Goal: Navigation & Orientation: Understand site structure

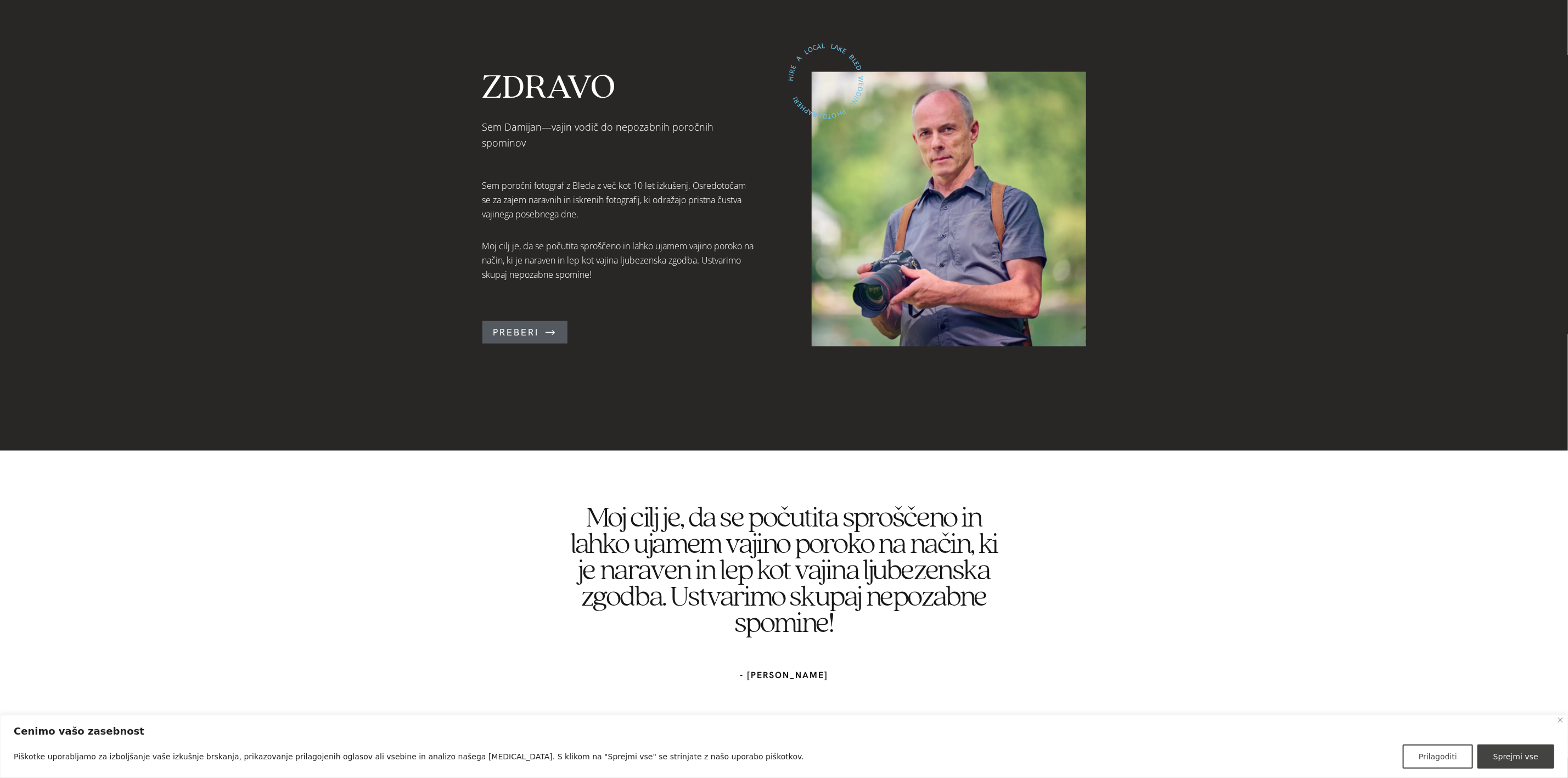
scroll to position [1070, 0]
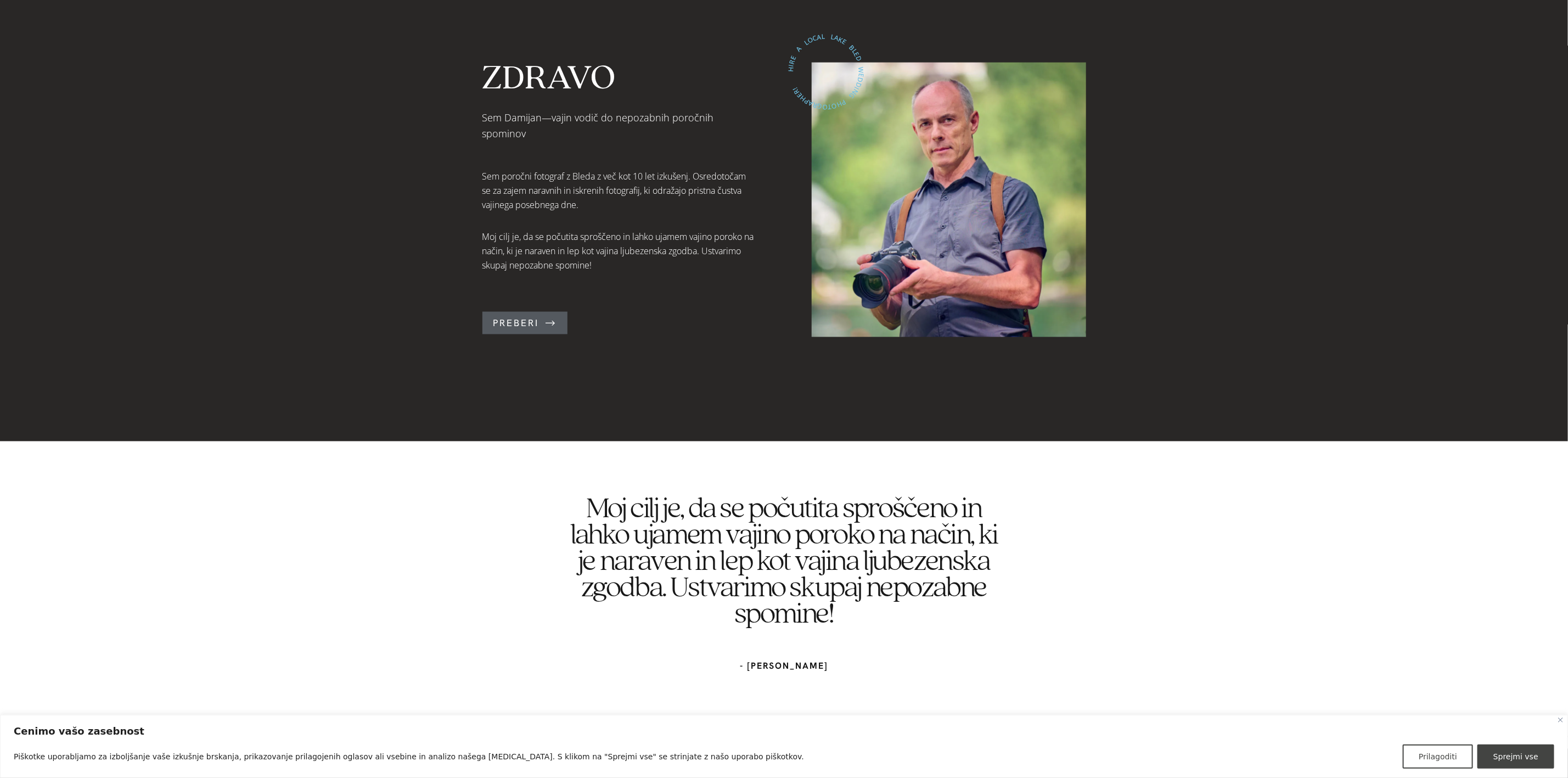
click at [1528, 755] on button "Sprejmi vse" at bounding box center [1516, 756] width 77 height 24
checkbox input "true"
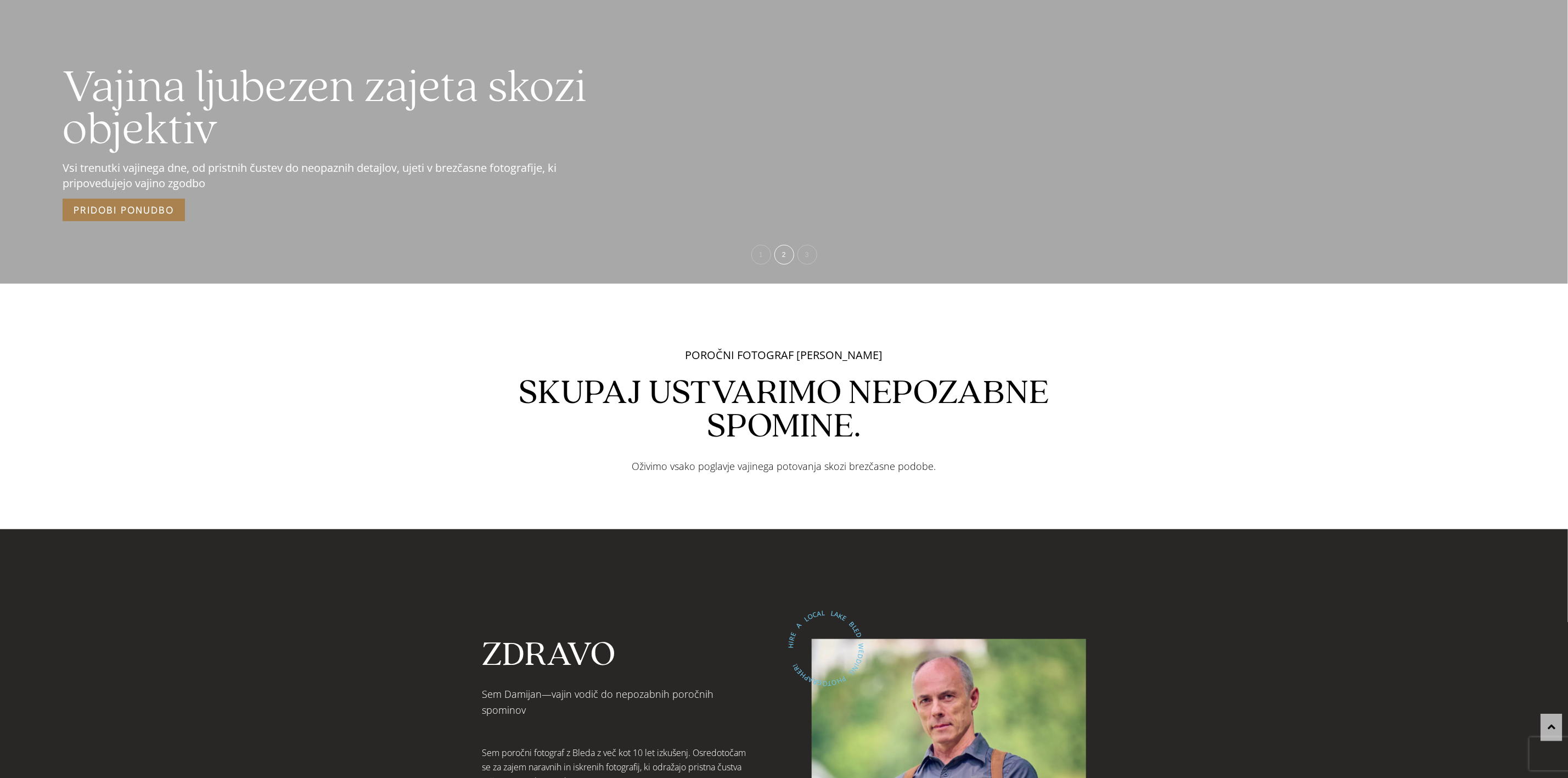
scroll to position [0, 0]
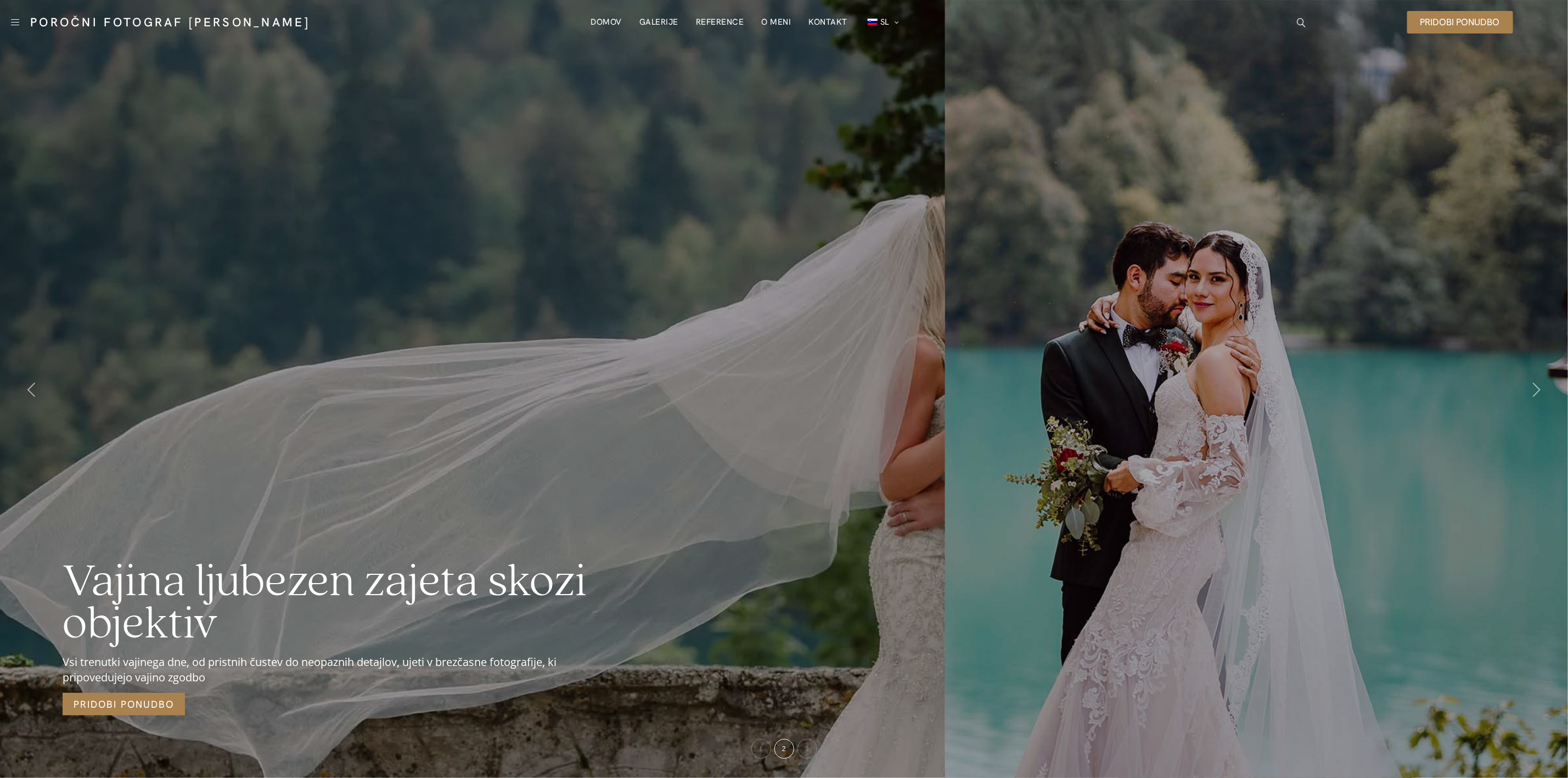
click at [606, 25] on link "Domov" at bounding box center [606, 22] width 32 height 22
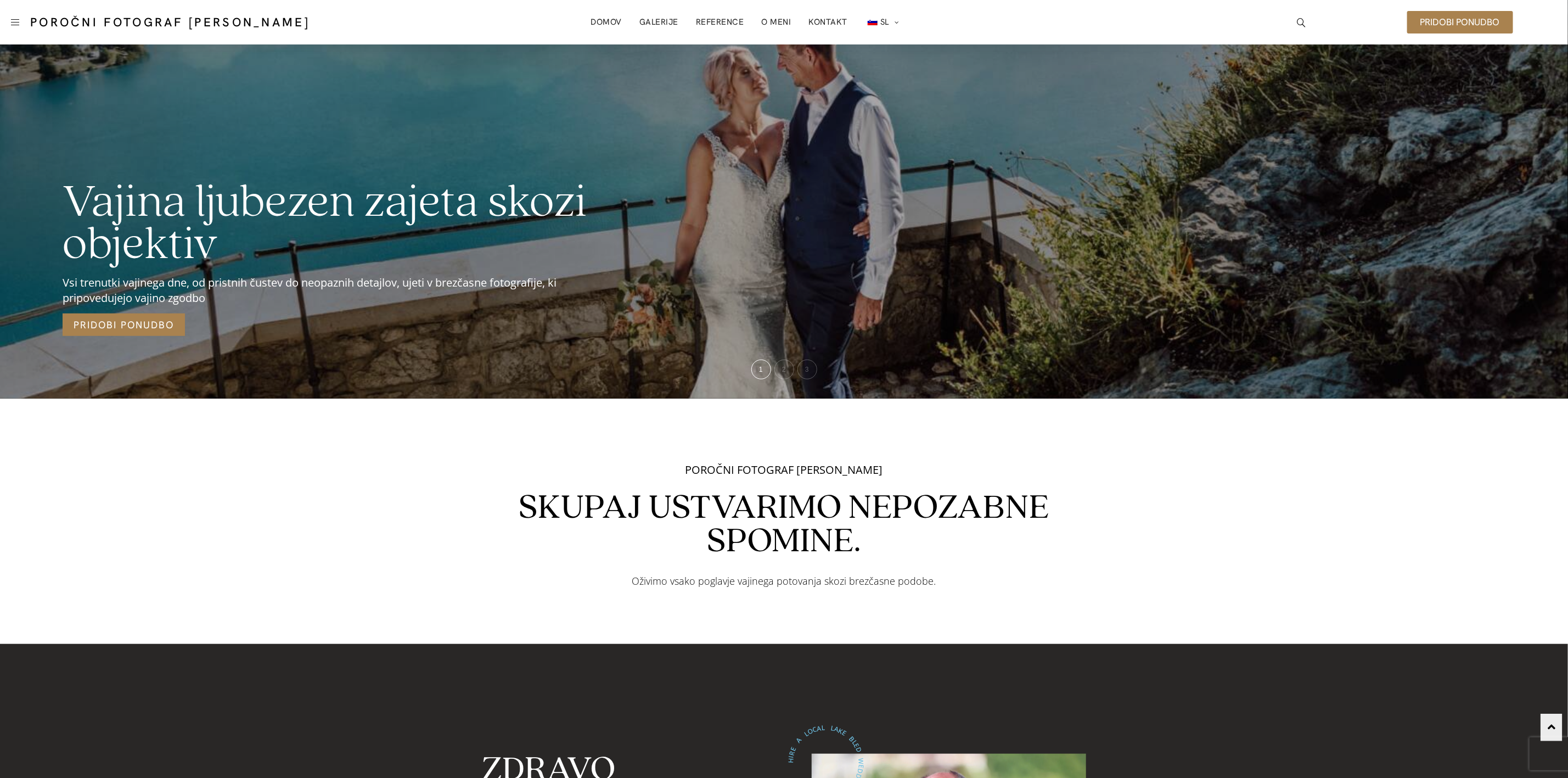
scroll to position [82, 0]
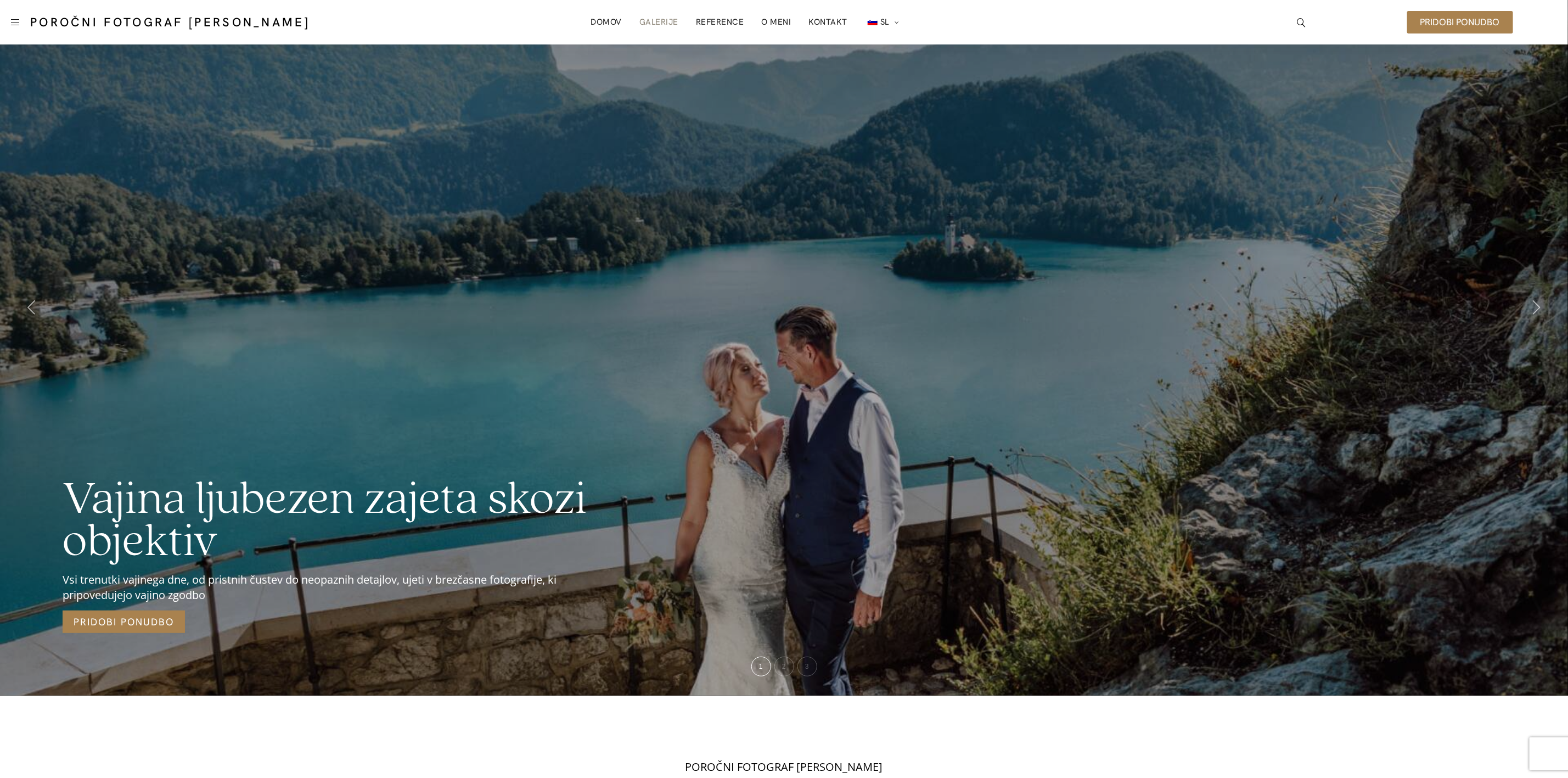
click at [675, 22] on link "Galerije" at bounding box center [659, 22] width 39 height 22
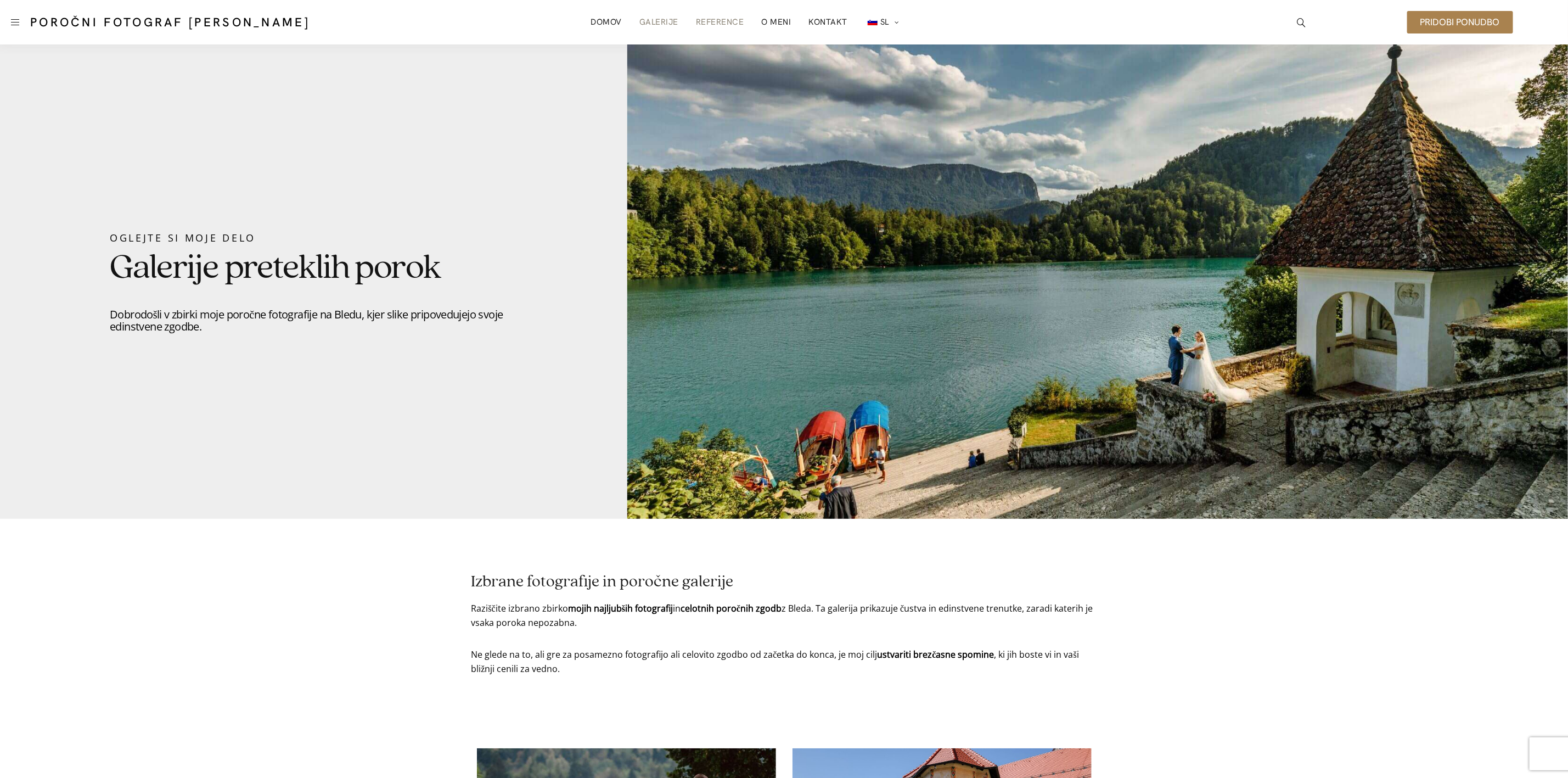
click at [736, 21] on link "Reference" at bounding box center [720, 22] width 49 height 22
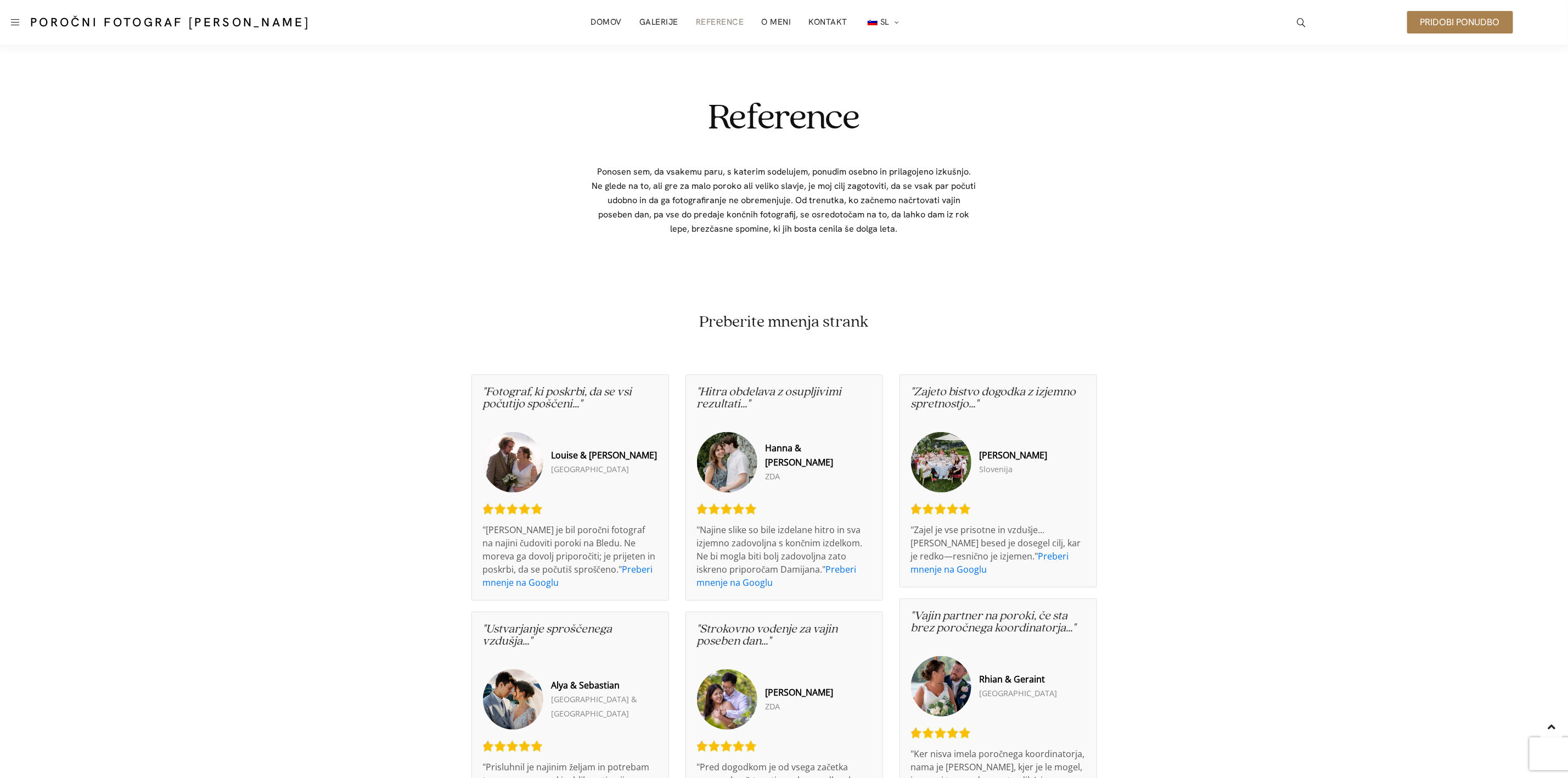
drag, startPoint x: 1229, startPoint y: 593, endPoint x: 1068, endPoint y: 204, distance: 421.0
click at [773, 22] on link "O meni" at bounding box center [776, 22] width 29 height 22
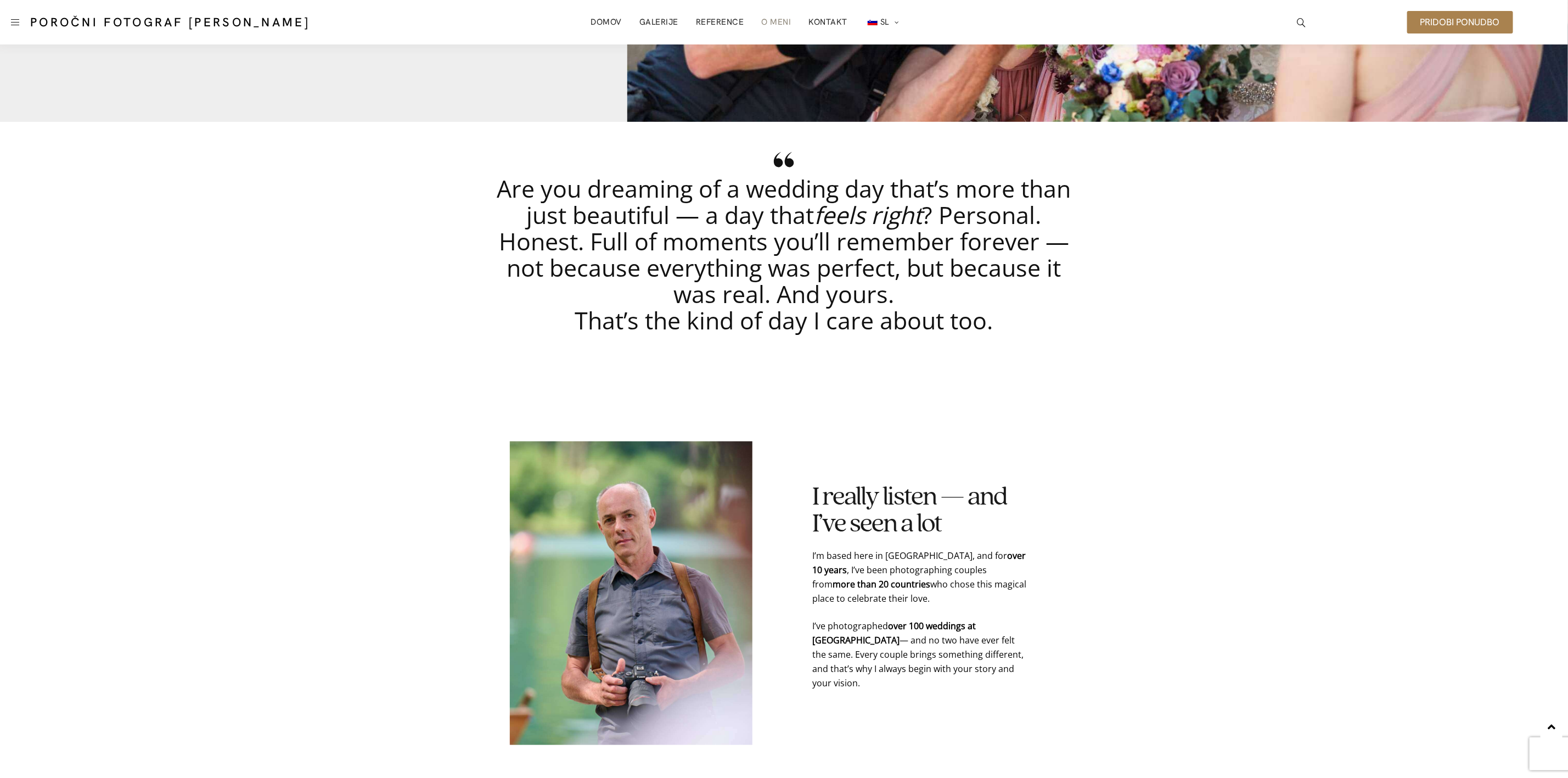
scroll to position [319, 0]
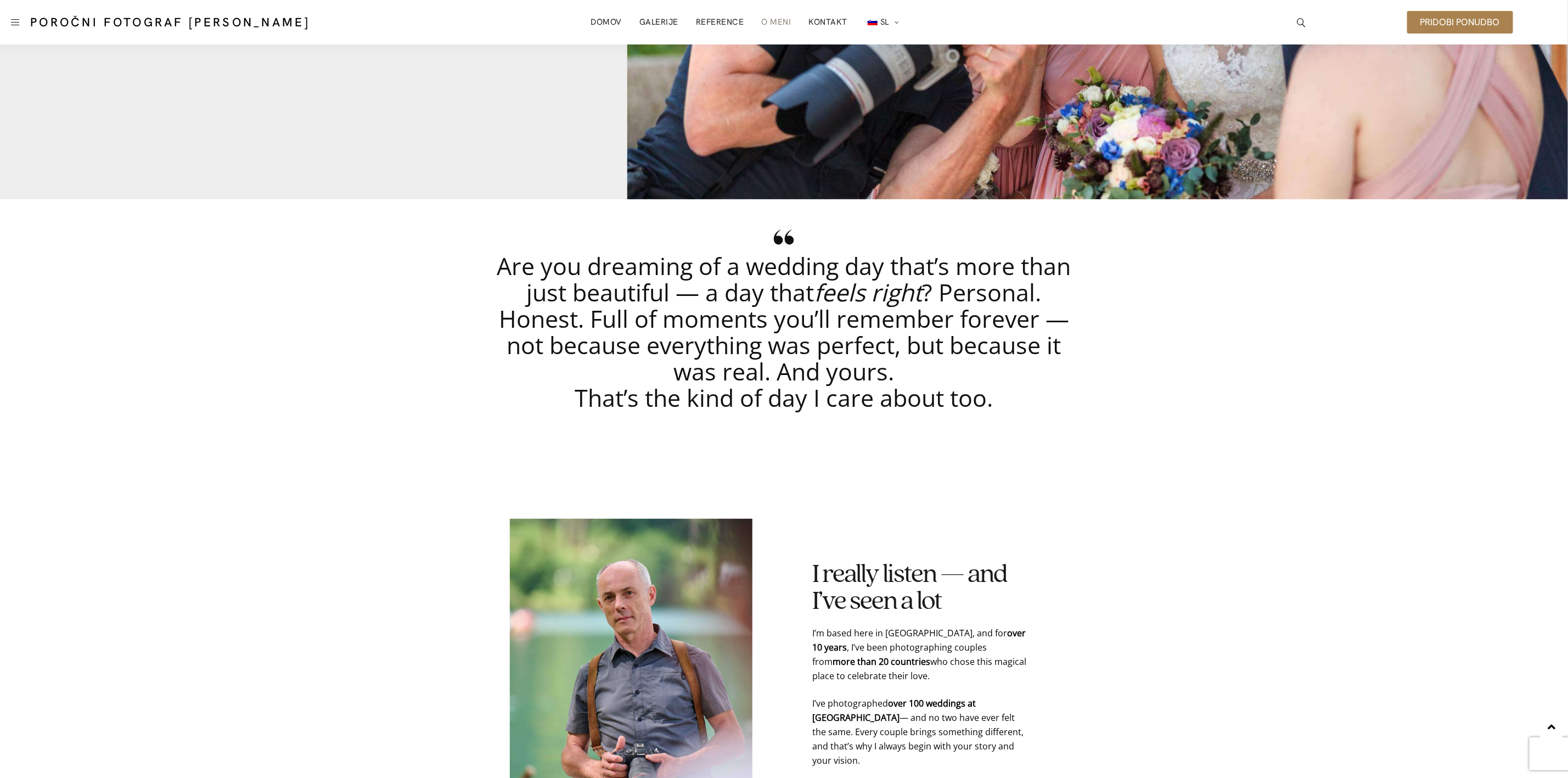
click at [25, 21] on div "Poročni fotograf [PERSON_NAME]" at bounding box center [160, 22] width 311 height 27
click at [12, 23] on span at bounding box center [15, 22] width 8 height 1
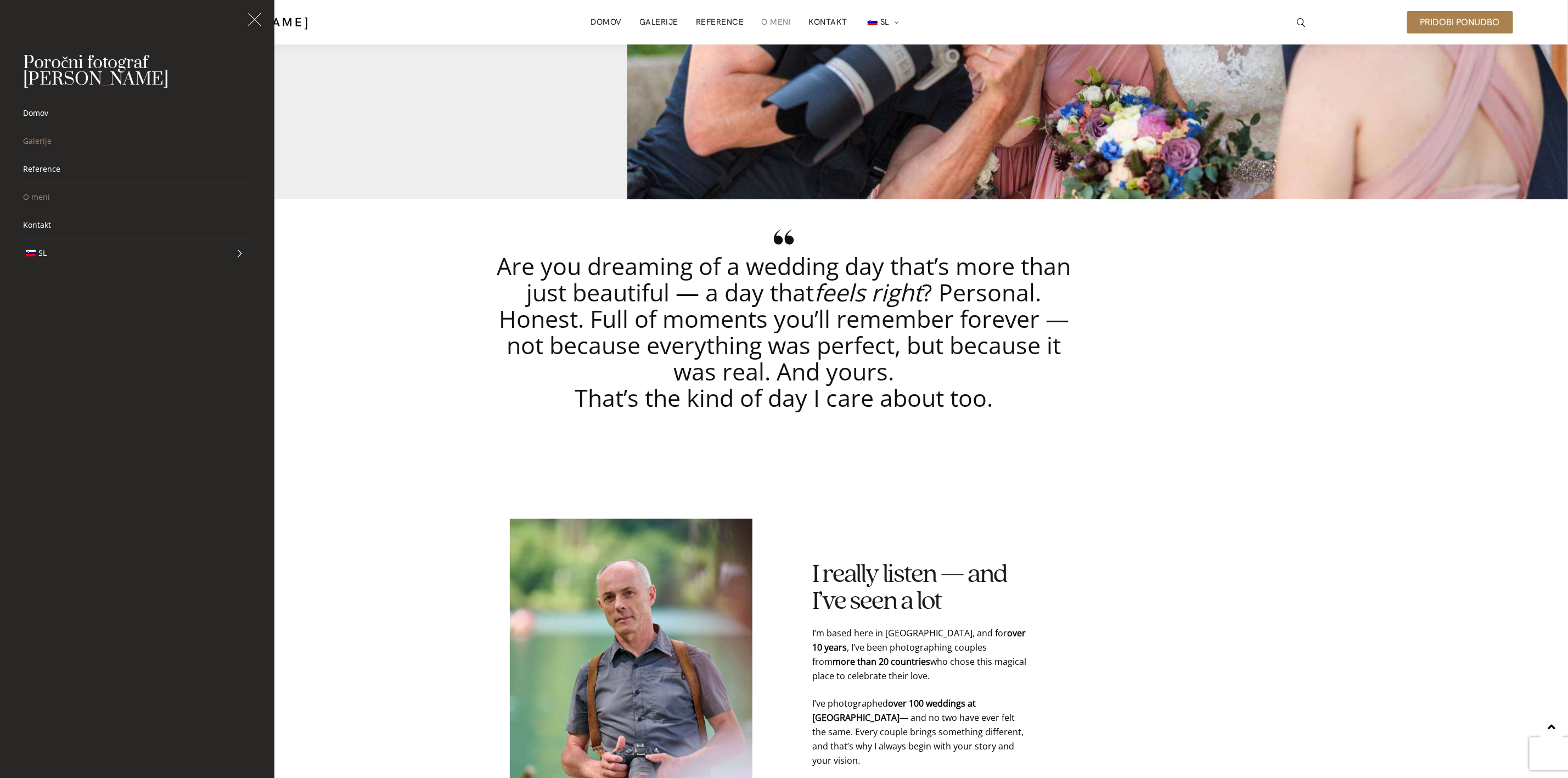
click at [44, 135] on link "Galerije" at bounding box center [137, 141] width 228 height 27
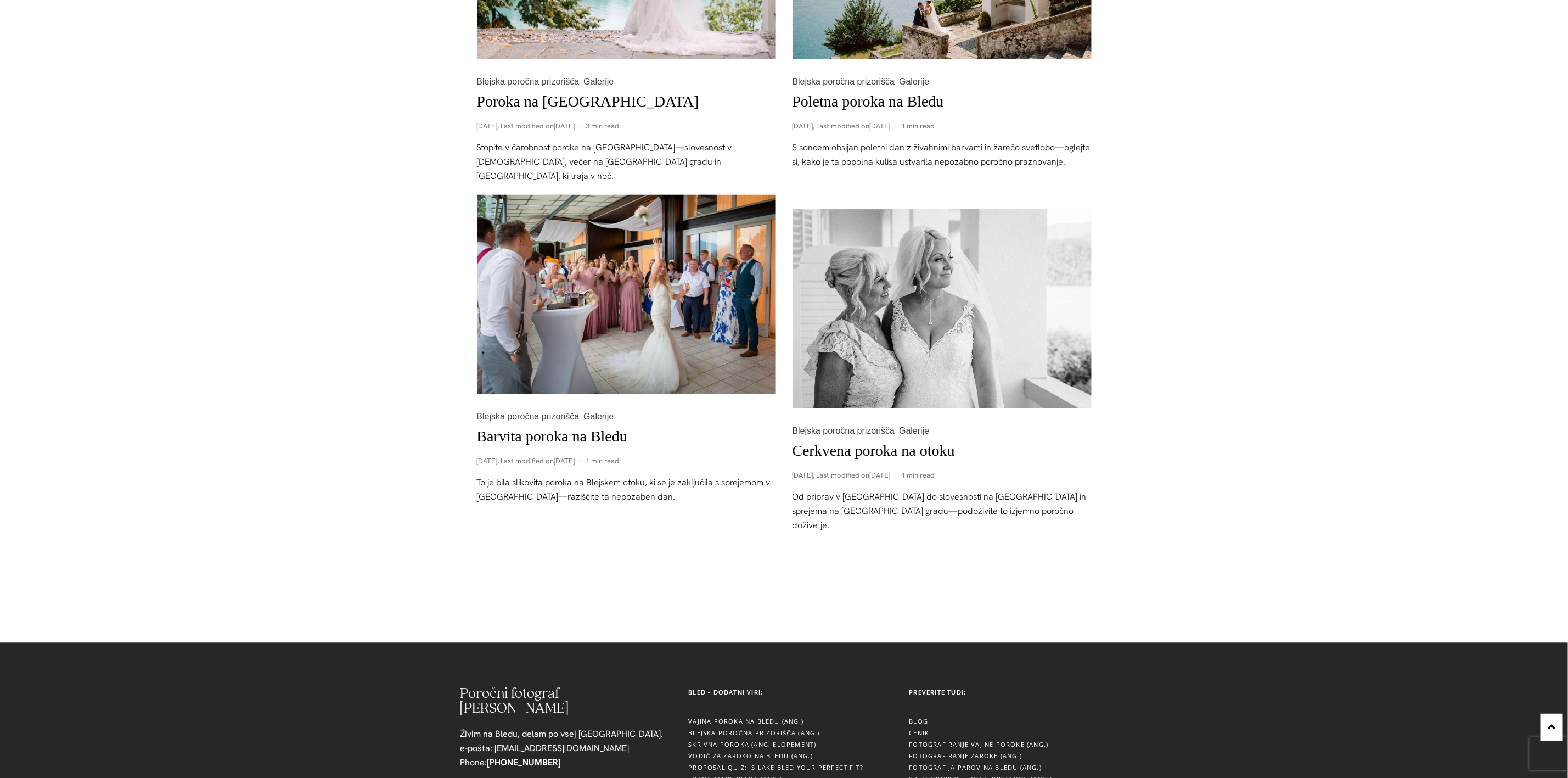
scroll to position [1565, 0]
